Goal: Check status: Check status

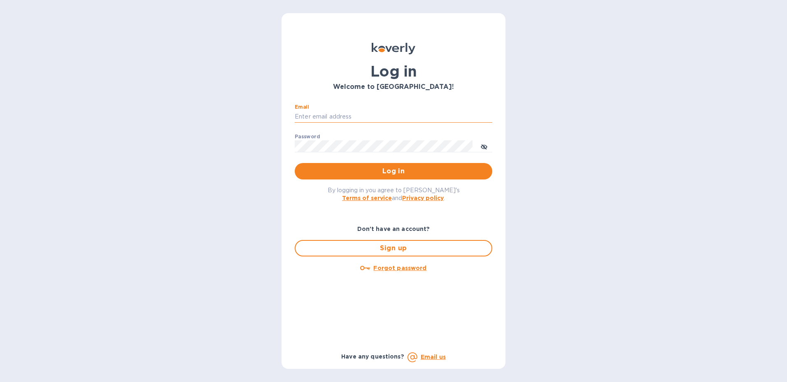
click at [348, 115] on input "Email" at bounding box center [394, 117] width 198 height 12
type input "angie.bitterman@awaship.com"
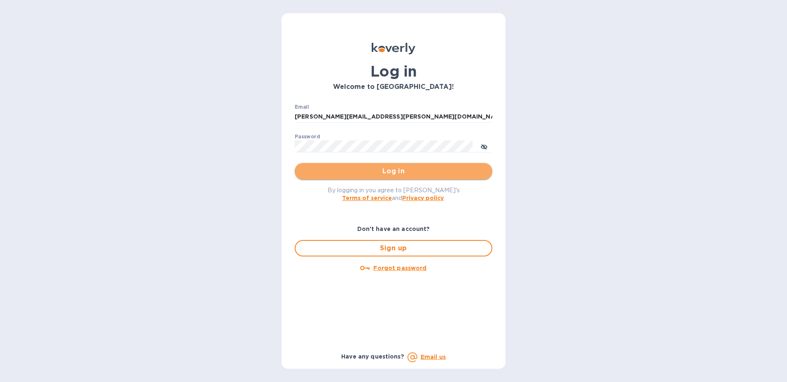
click at [482, 174] on span "Log in" at bounding box center [393, 171] width 184 height 10
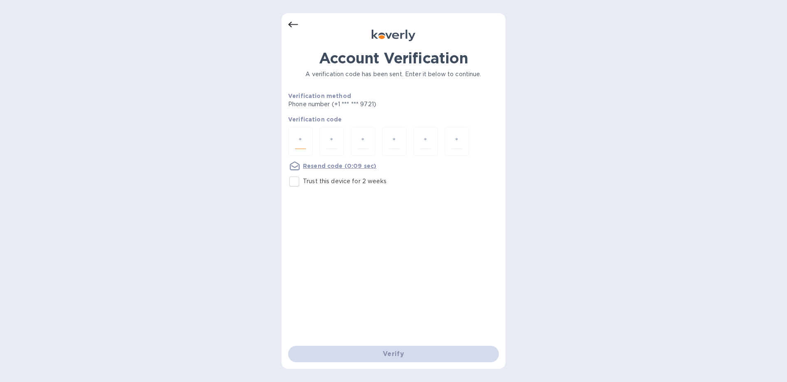
click at [300, 144] on input "number" at bounding box center [300, 141] width 11 height 15
type input "7"
type input "2"
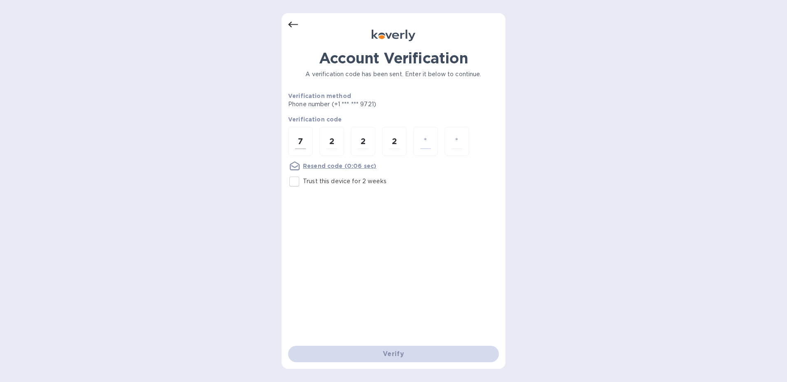
type input "2"
type input "3"
type input "2"
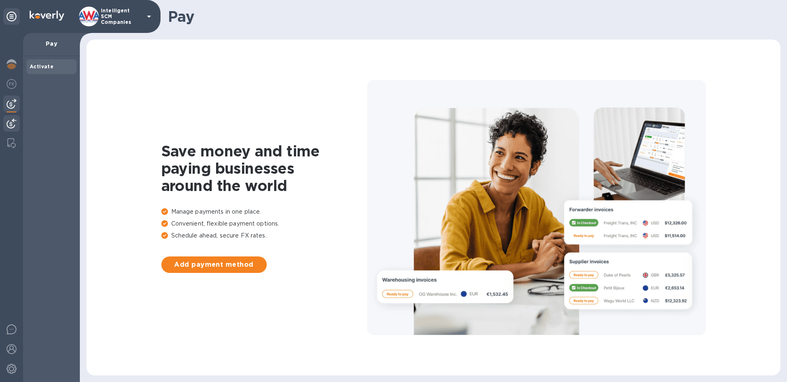
click at [8, 124] on img at bounding box center [12, 124] width 10 height 10
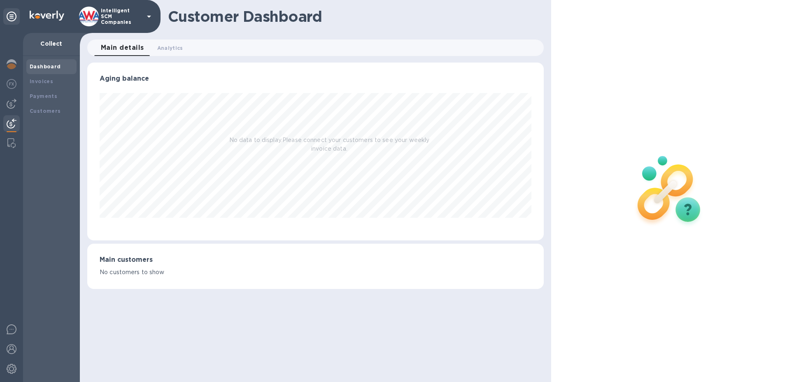
scroll to position [178, 457]
click at [50, 92] on div "Payments" at bounding box center [52, 96] width 44 height 8
